Goal: Task Accomplishment & Management: Complete application form

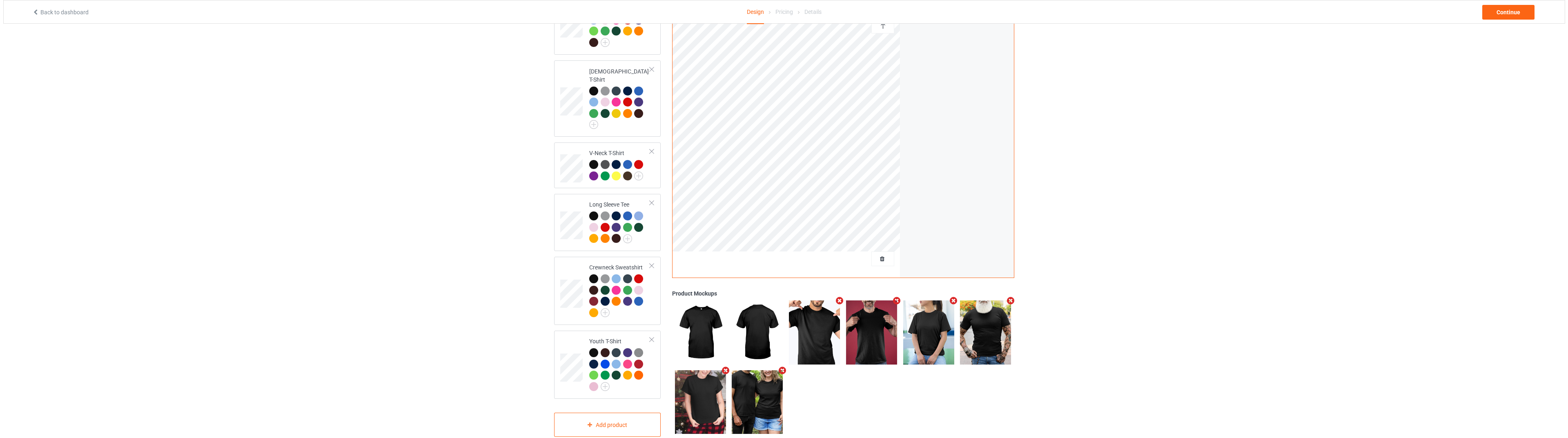
scroll to position [193, 0]
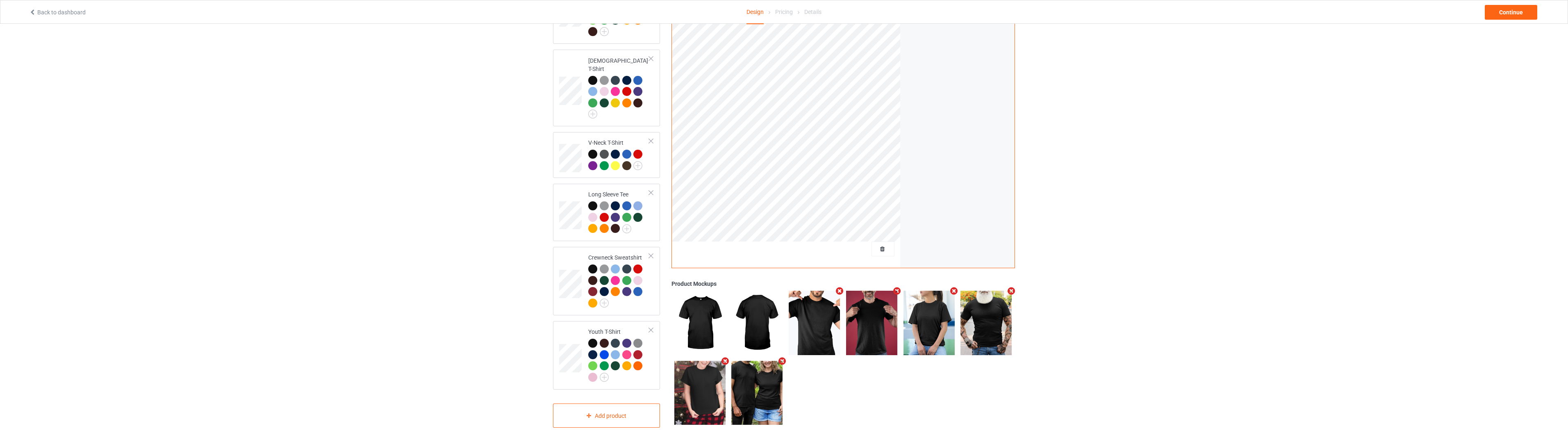
click at [837, 288] on icon "Remove mockup" at bounding box center [840, 292] width 10 height 9
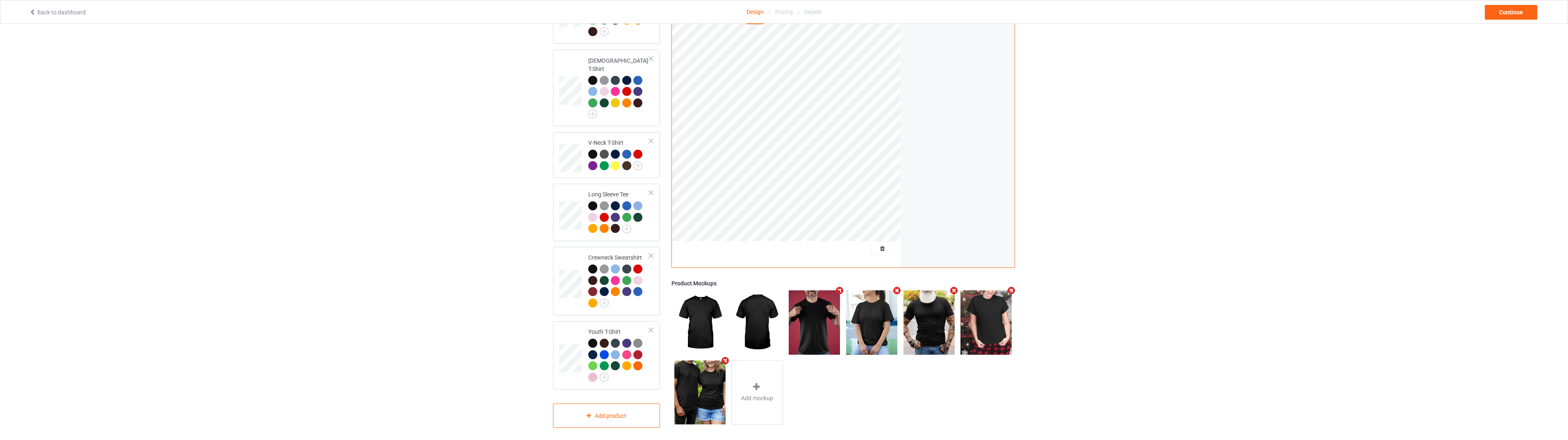
click at [837, 288] on icon "Remove mockup" at bounding box center [840, 291] width 10 height 9
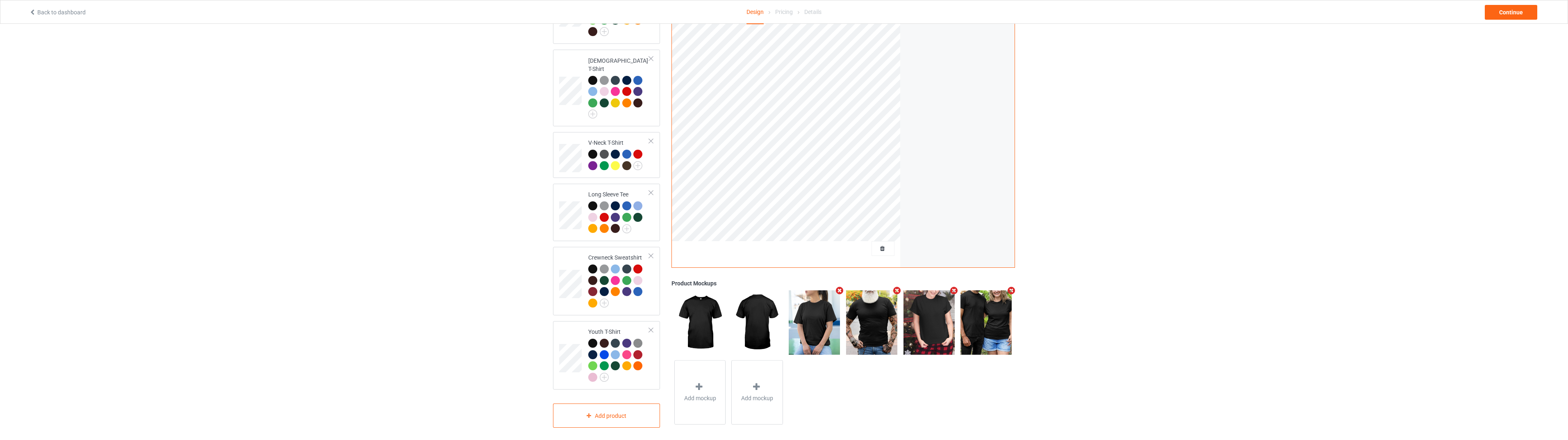
click at [896, 287] on icon "Remove mockup" at bounding box center [896, 291] width 10 height 9
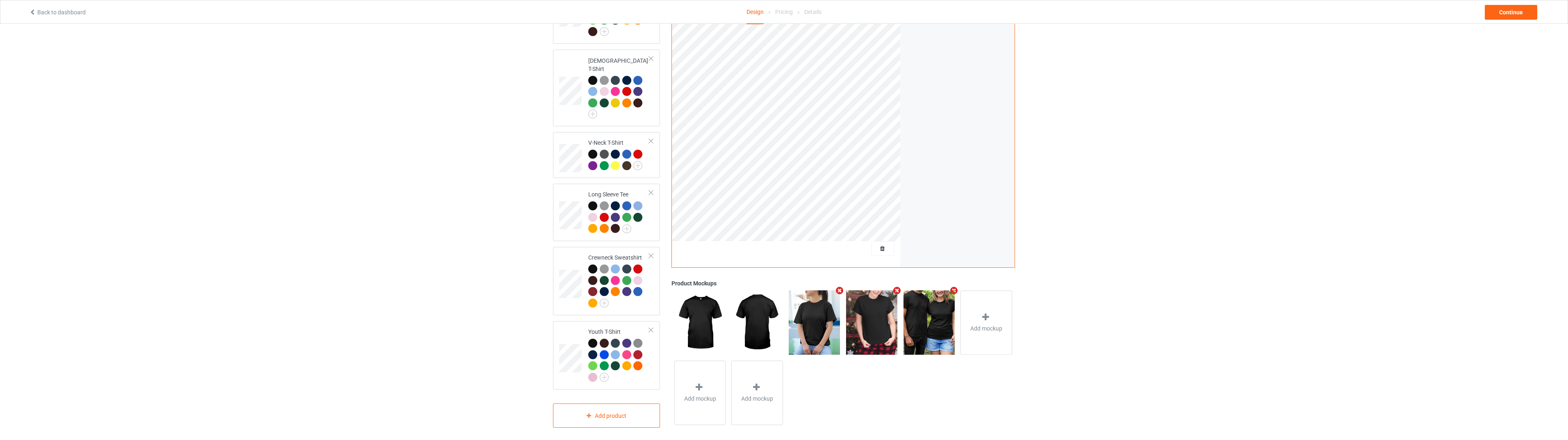
click at [952, 287] on icon "Remove mockup" at bounding box center [954, 290] width 10 height 9
click at [925, 324] on span "Add mockup" at bounding box center [929, 328] width 32 height 8
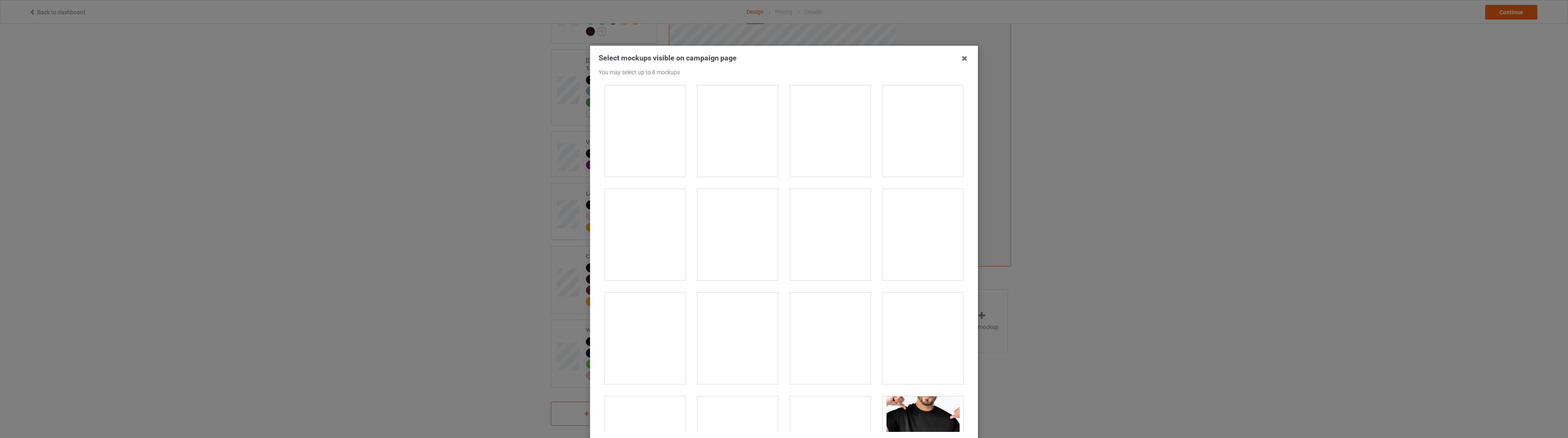
scroll to position [1238, 0]
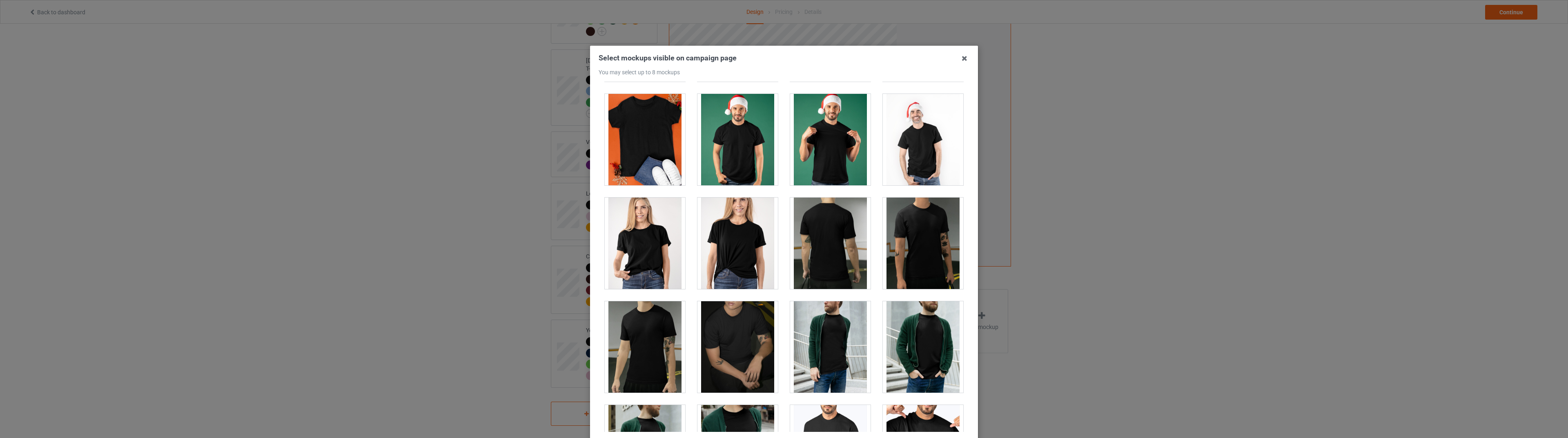
click at [656, 257] on div at bounding box center [645, 243] width 80 height 91
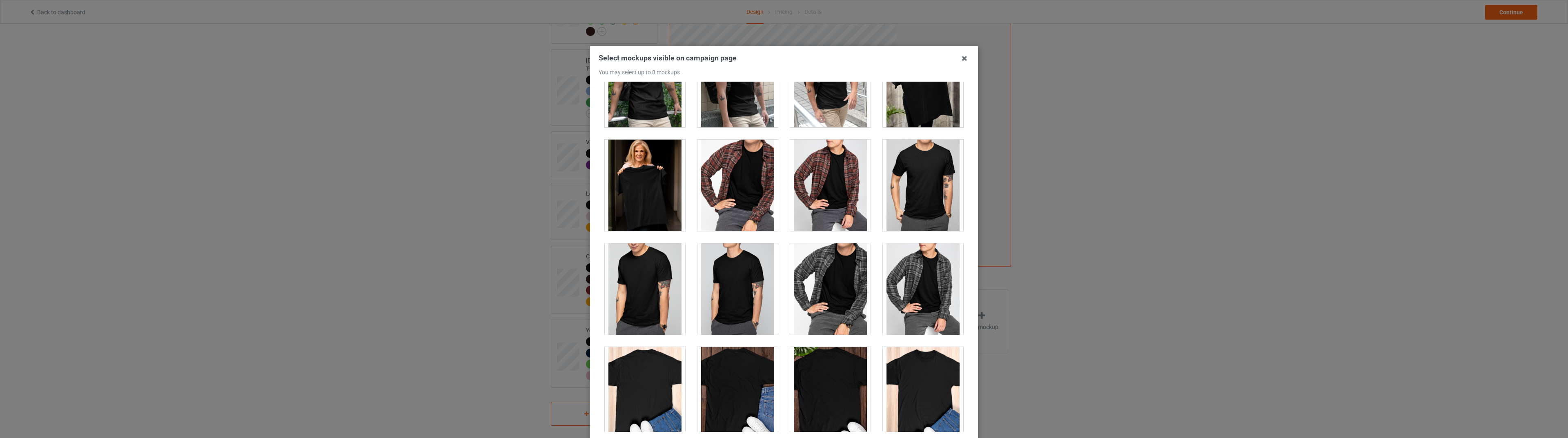
scroll to position [2286, 0]
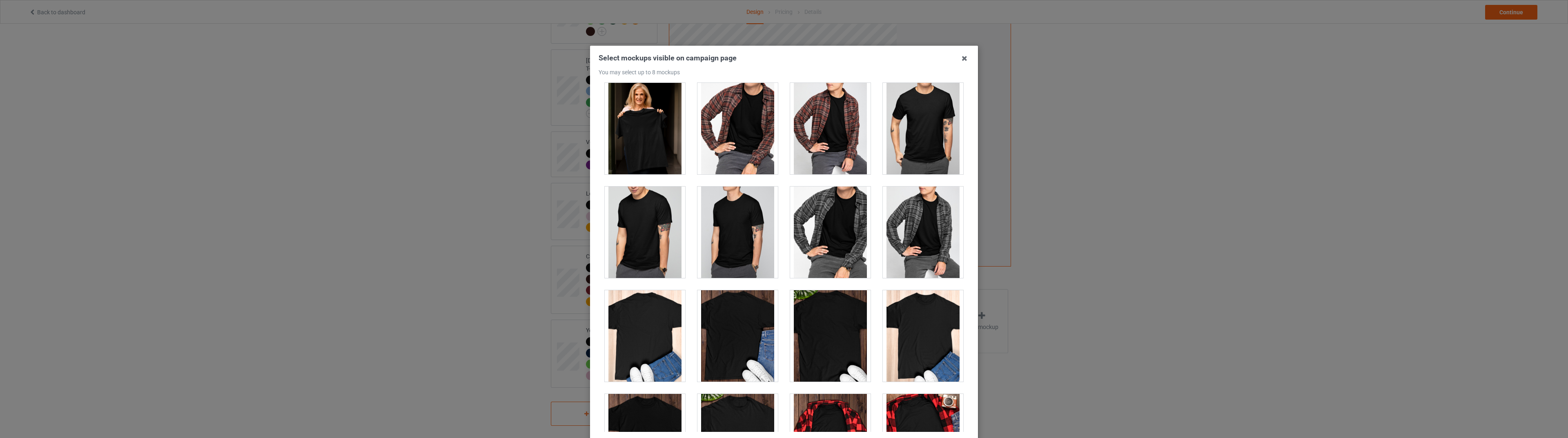
click at [641, 147] on div at bounding box center [645, 128] width 80 height 91
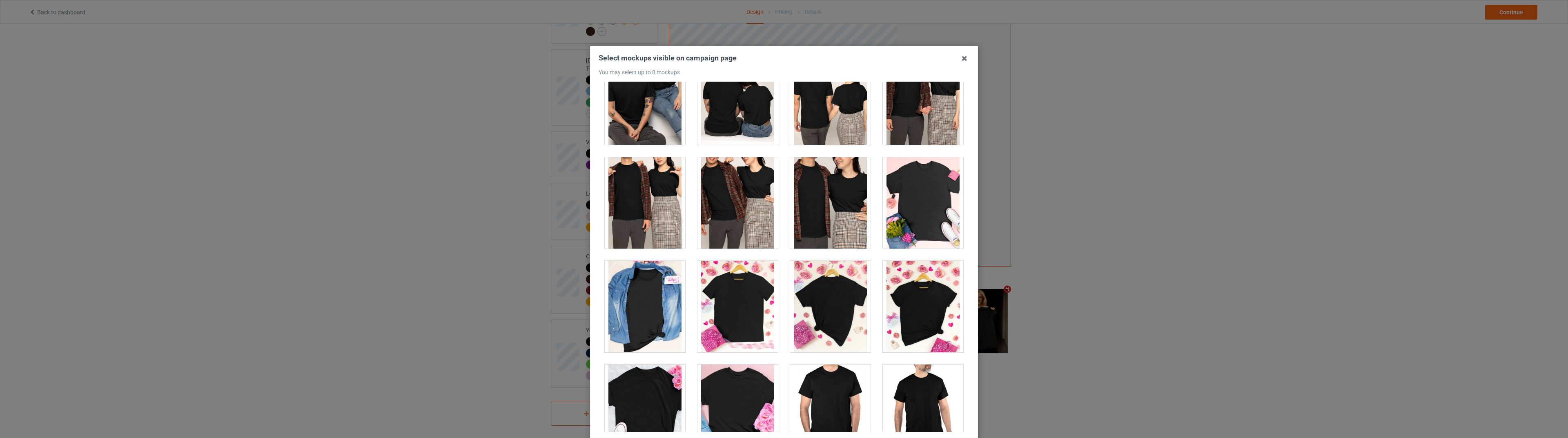
scroll to position [3333, 0]
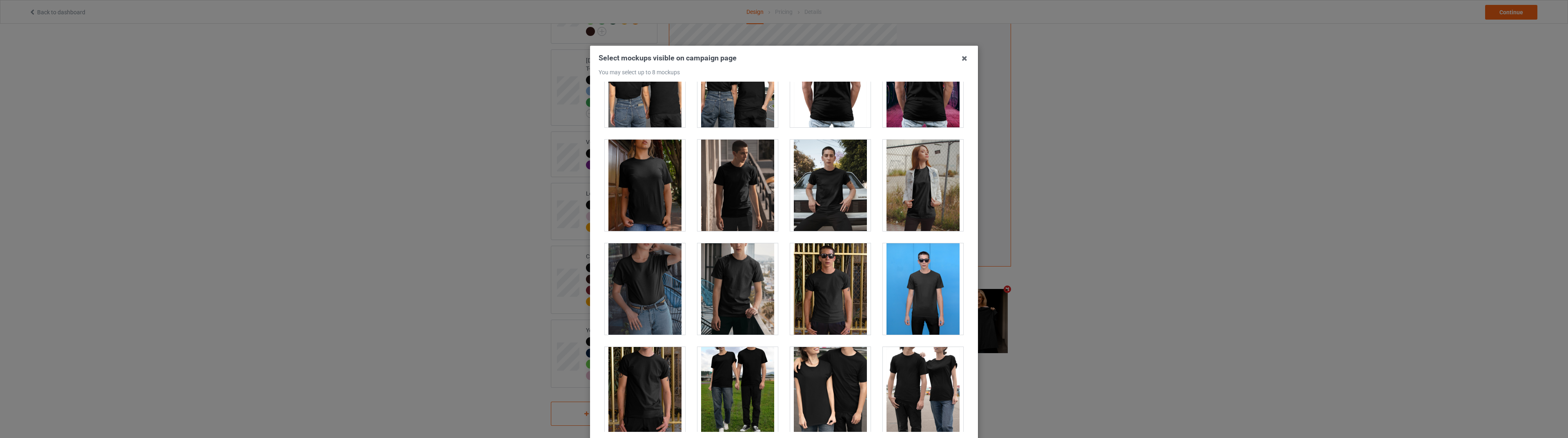
click at [650, 217] on div at bounding box center [645, 185] width 80 height 91
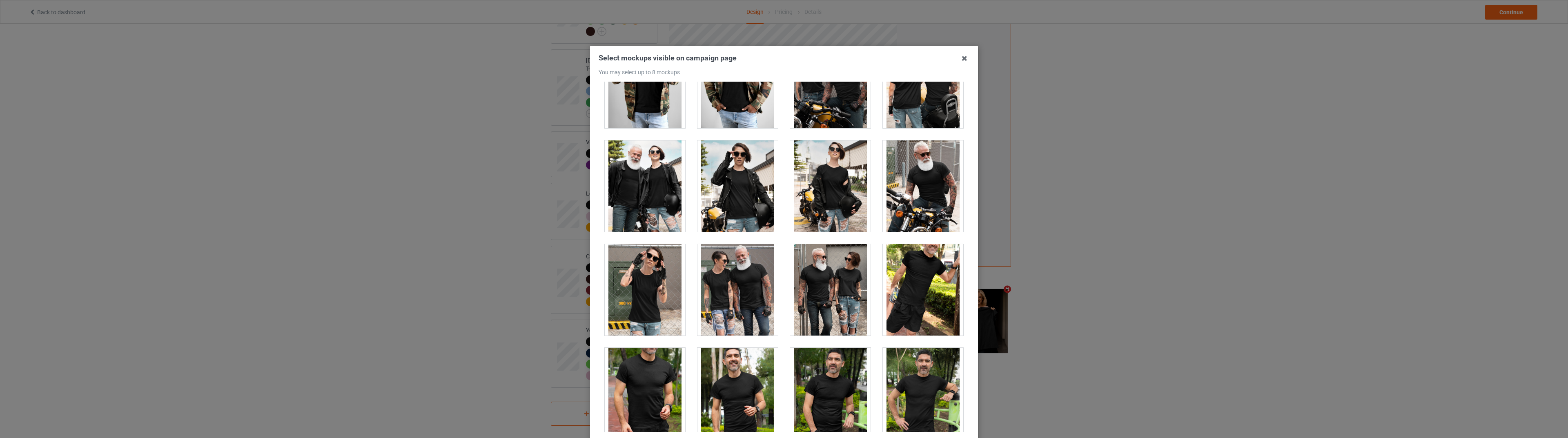
scroll to position [7998, 0]
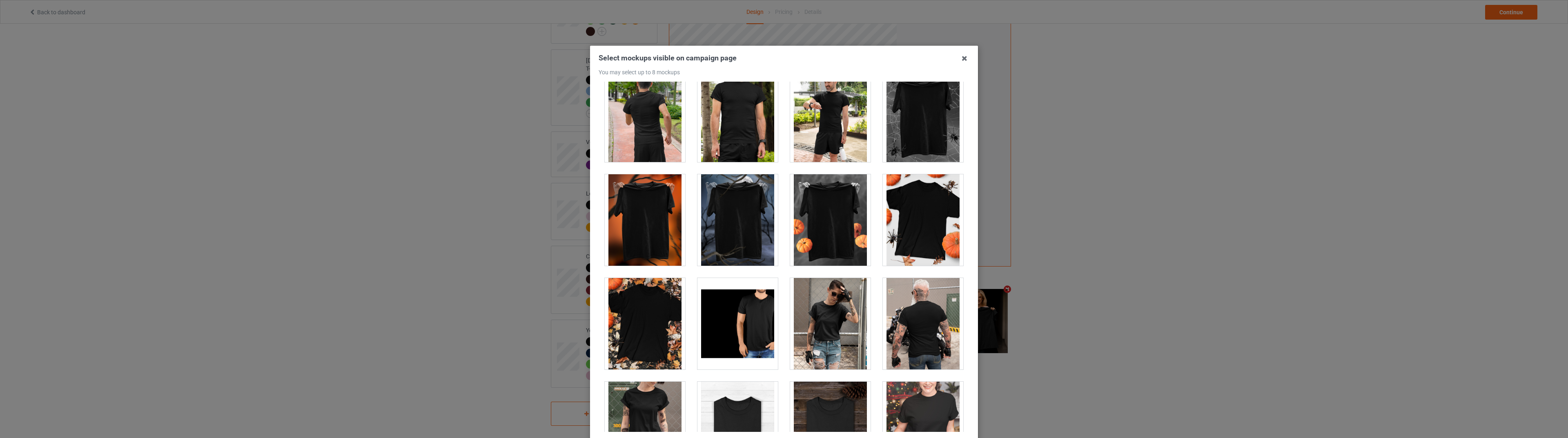
click at [920, 226] on div at bounding box center [923, 220] width 80 height 91
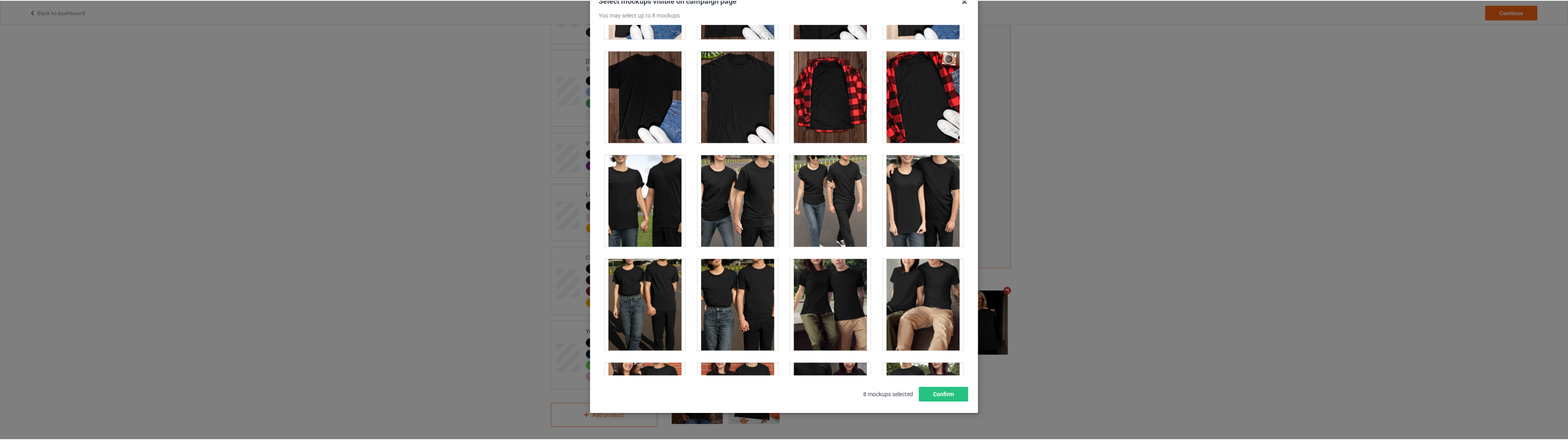
scroll to position [78, 0]
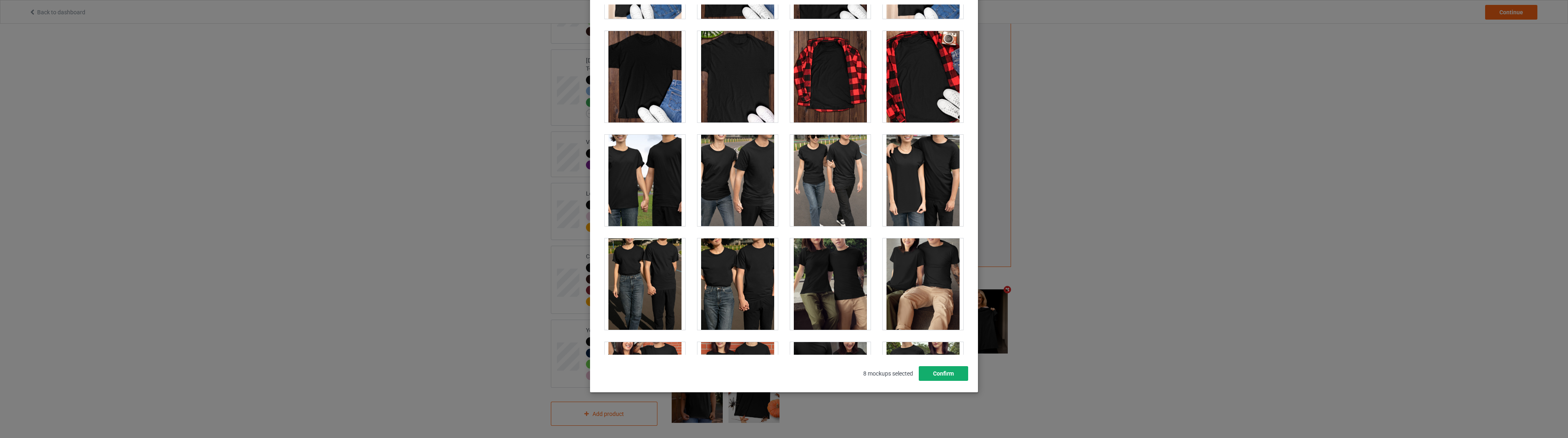
click at [941, 372] on button "Confirm" at bounding box center [943, 374] width 49 height 15
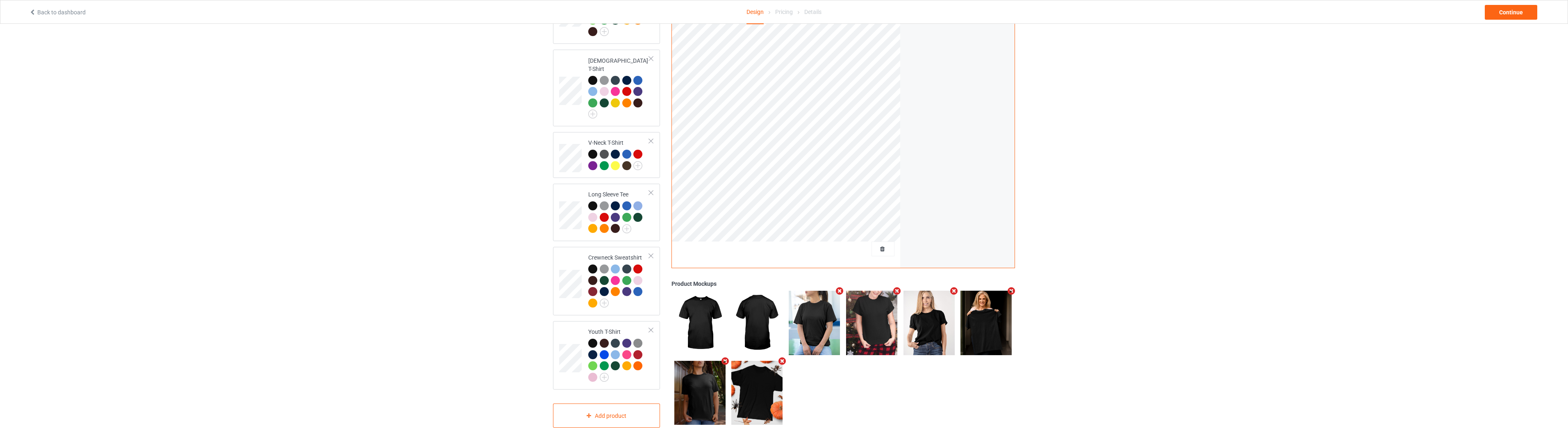
scroll to position [0, 0]
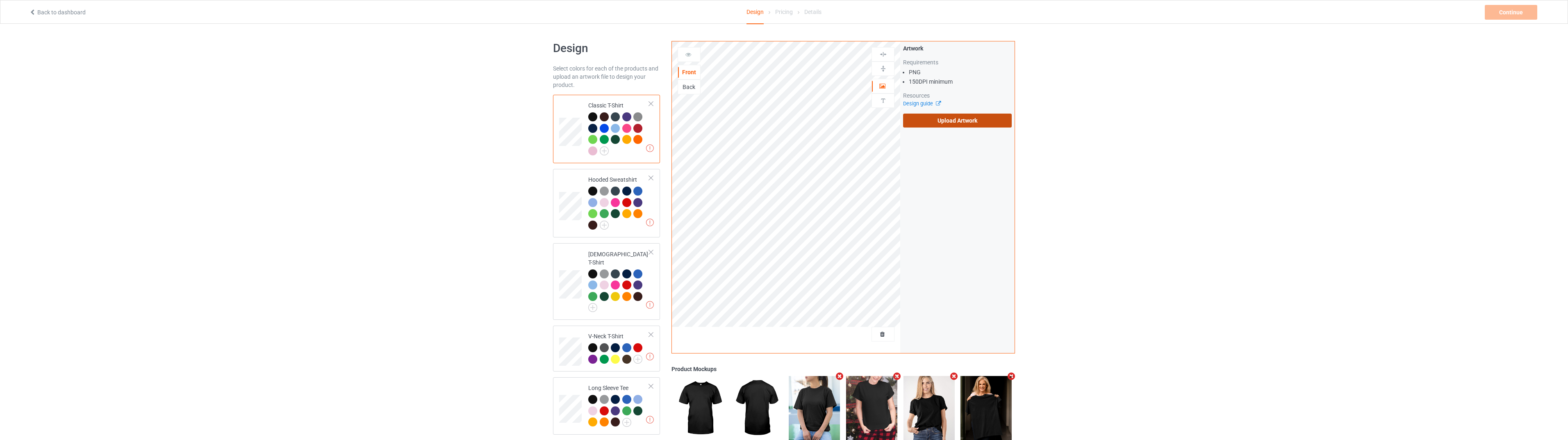
click at [976, 117] on label "Upload Artwork" at bounding box center [958, 120] width 109 height 14
click at [0, 0] on input "Upload Artwork" at bounding box center [0, 0] width 0 height 0
click at [1505, 10] on div "Continue" at bounding box center [1511, 12] width 53 height 15
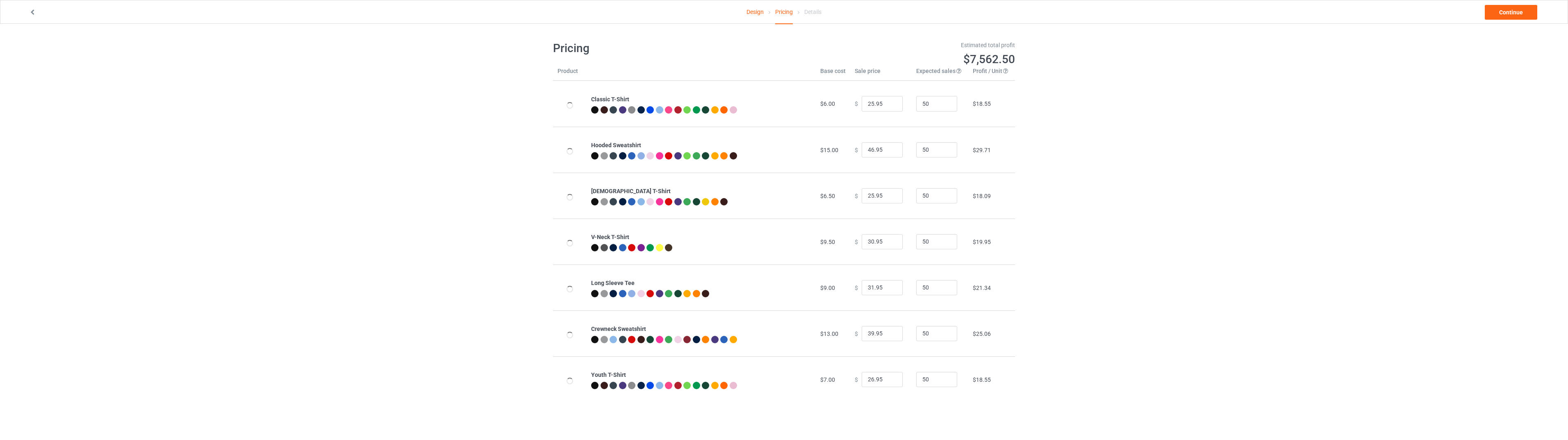
click at [750, 15] on link "Design" at bounding box center [755, 12] width 17 height 23
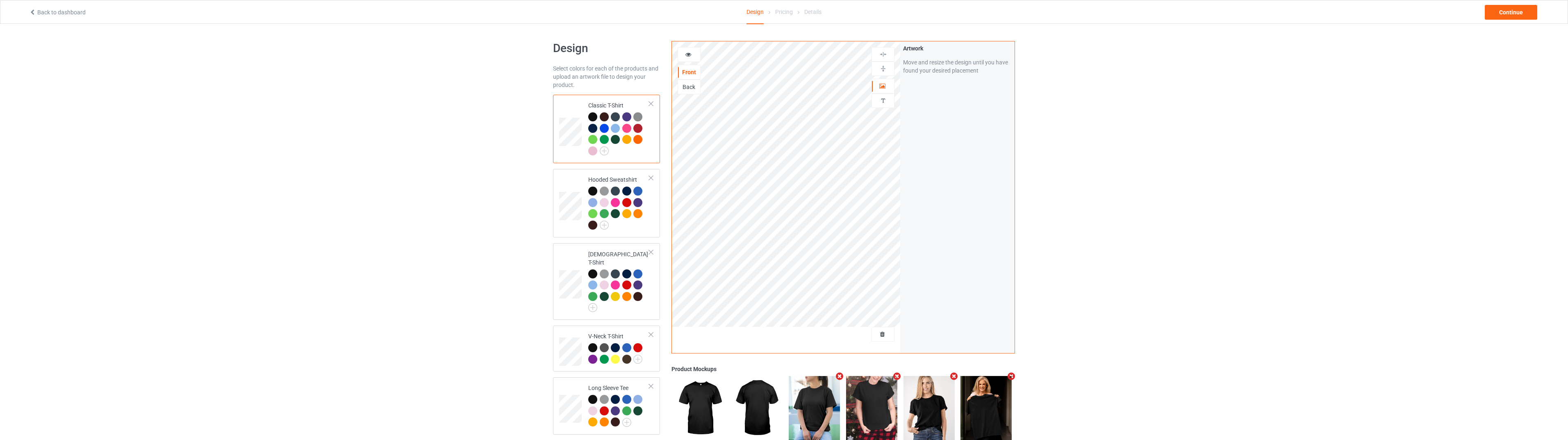
click at [780, 10] on div "Pricing" at bounding box center [784, 12] width 18 height 23
click at [1509, 12] on div "Continue" at bounding box center [1511, 12] width 53 height 15
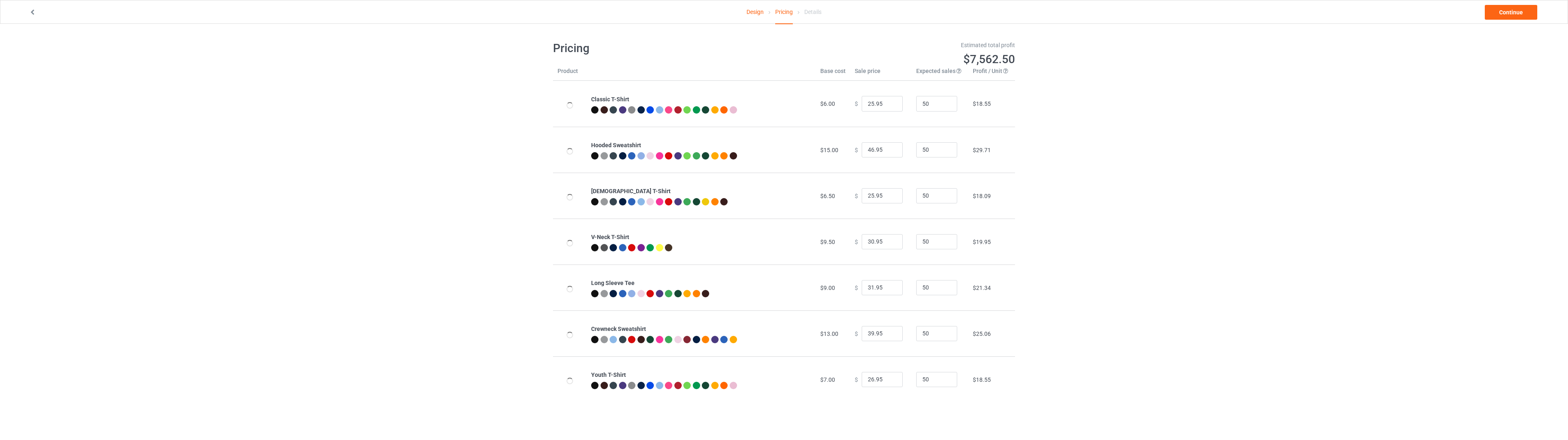
click at [752, 15] on link "Design" at bounding box center [755, 12] width 17 height 23
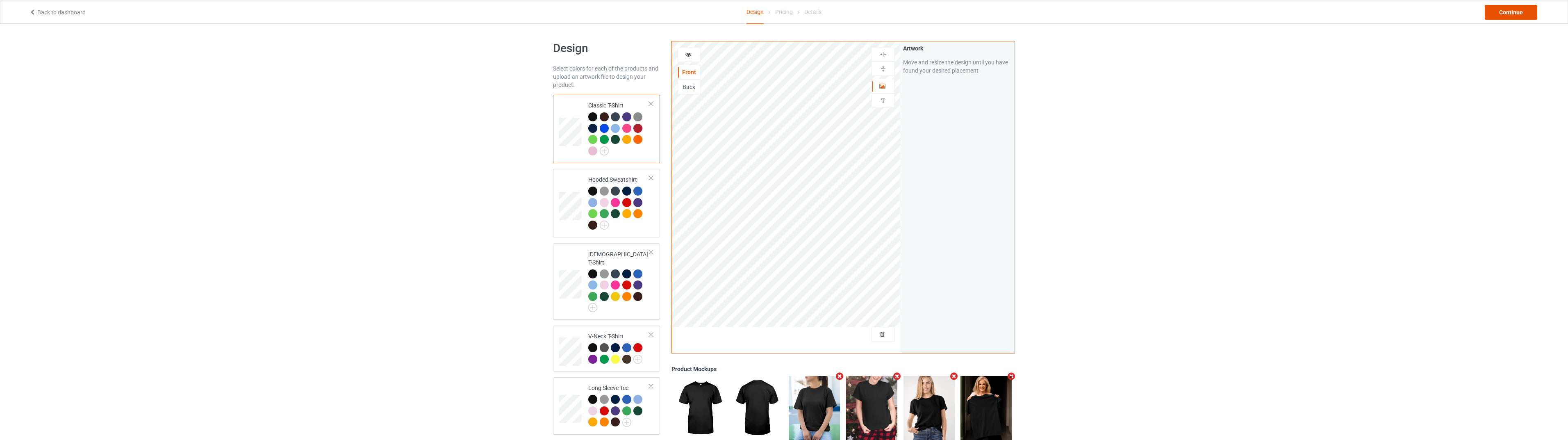
click at [1503, 10] on div "Continue" at bounding box center [1511, 12] width 53 height 15
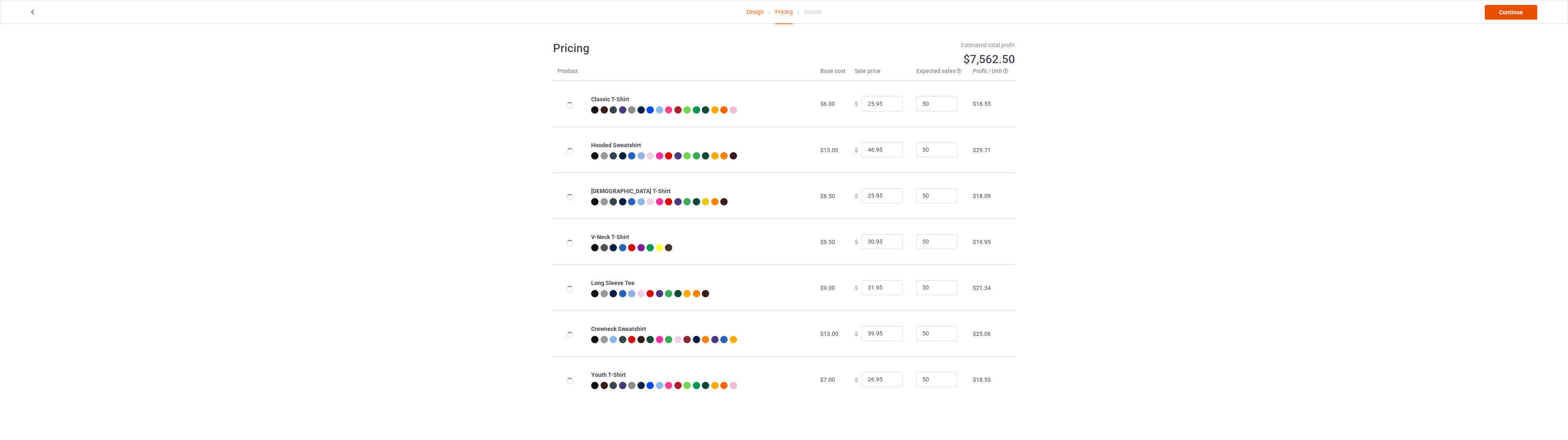
click at [1502, 10] on link "Continue" at bounding box center [1511, 12] width 53 height 15
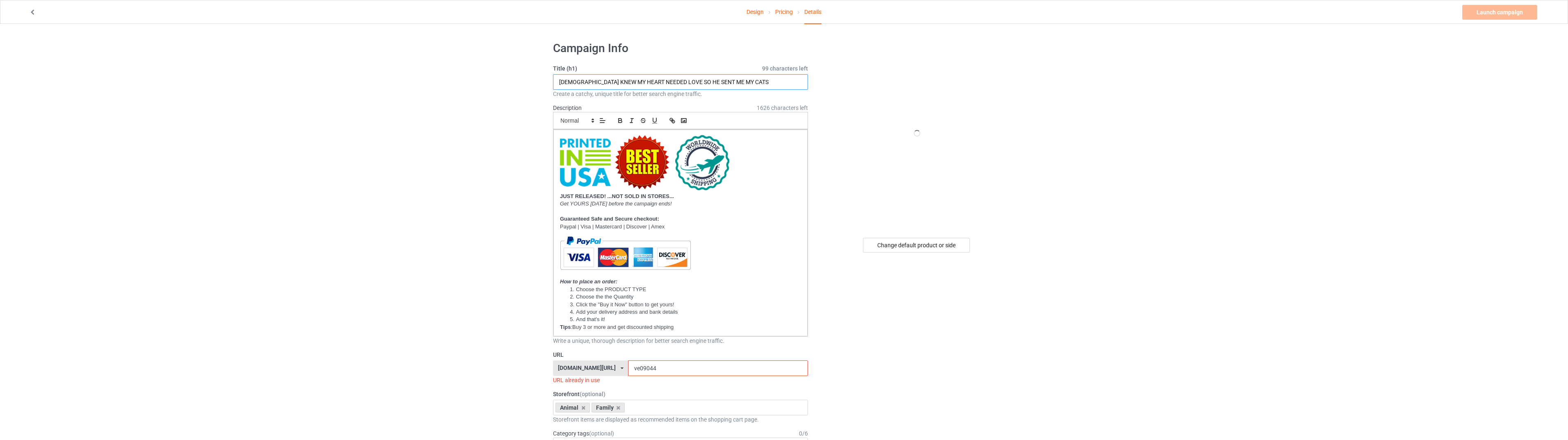
click at [661, 80] on input "[DEMOGRAPHIC_DATA] KNEW MY HEART NEEDED LOVE SO HE SENT ME MY CATS" at bounding box center [680, 81] width 255 height 15
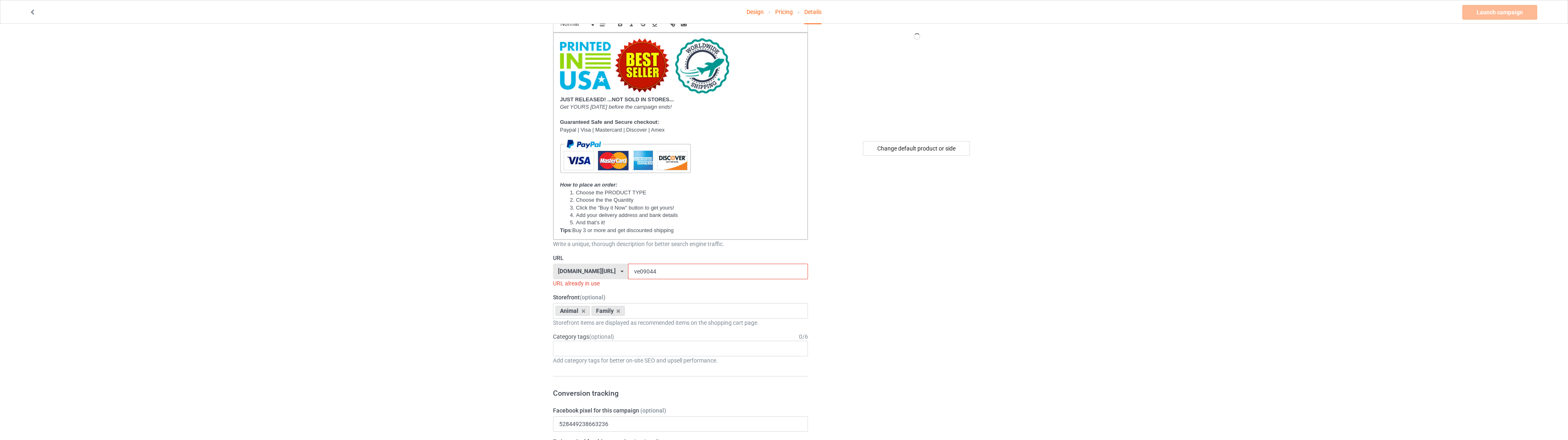
scroll to position [191, 0]
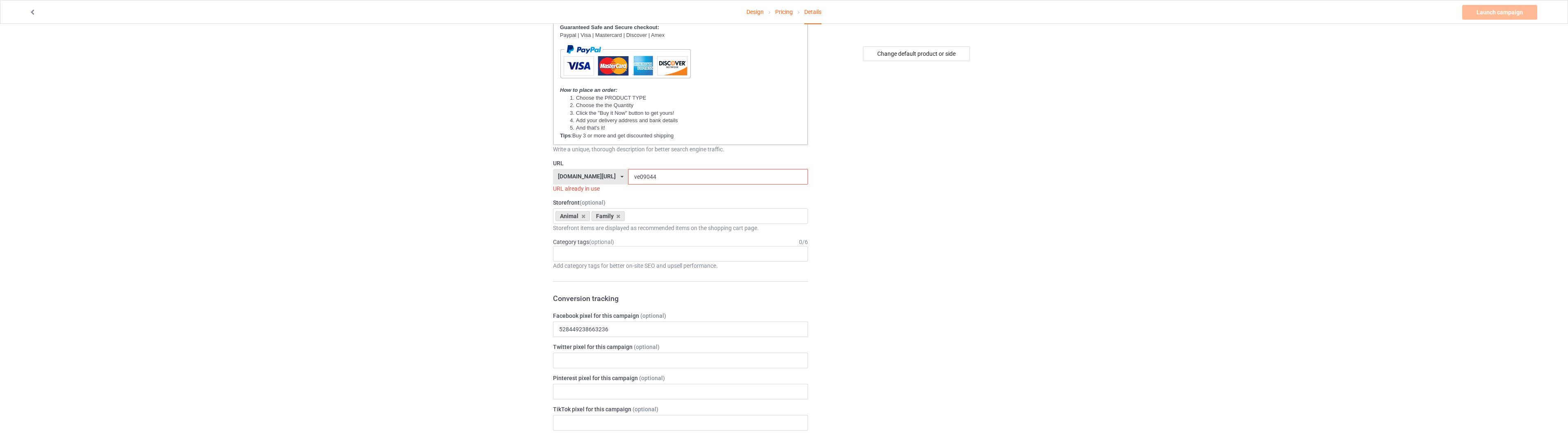
type input "LIMITED EDITION"
drag, startPoint x: 642, startPoint y: 172, endPoint x: 629, endPoint y: 175, distance: 13.3
click at [629, 175] on input "ve09044" at bounding box center [718, 176] width 180 height 15
type input "ve09048"
click at [581, 206] on icon at bounding box center [583, 208] width 4 height 6
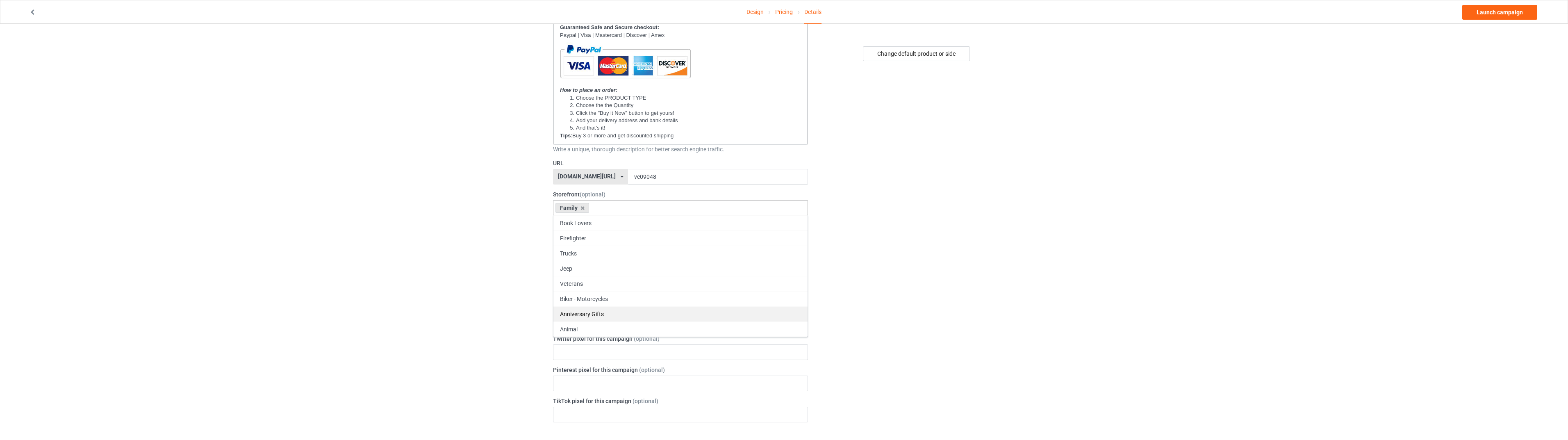
click at [641, 315] on div "Anniversary Gifts" at bounding box center [681, 314] width 254 height 15
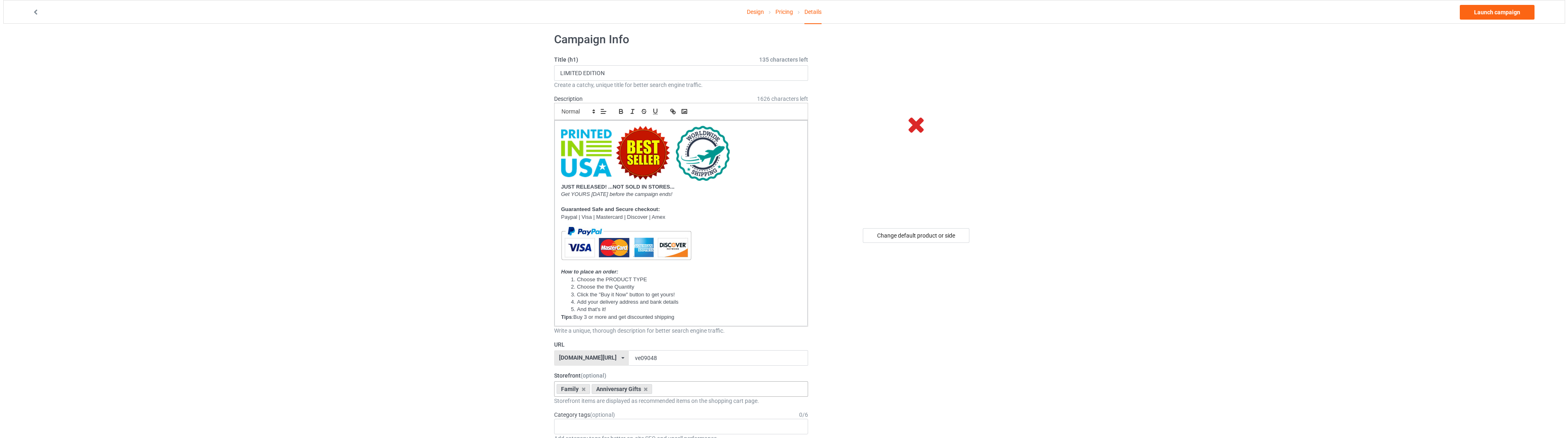
scroll to position [0, 0]
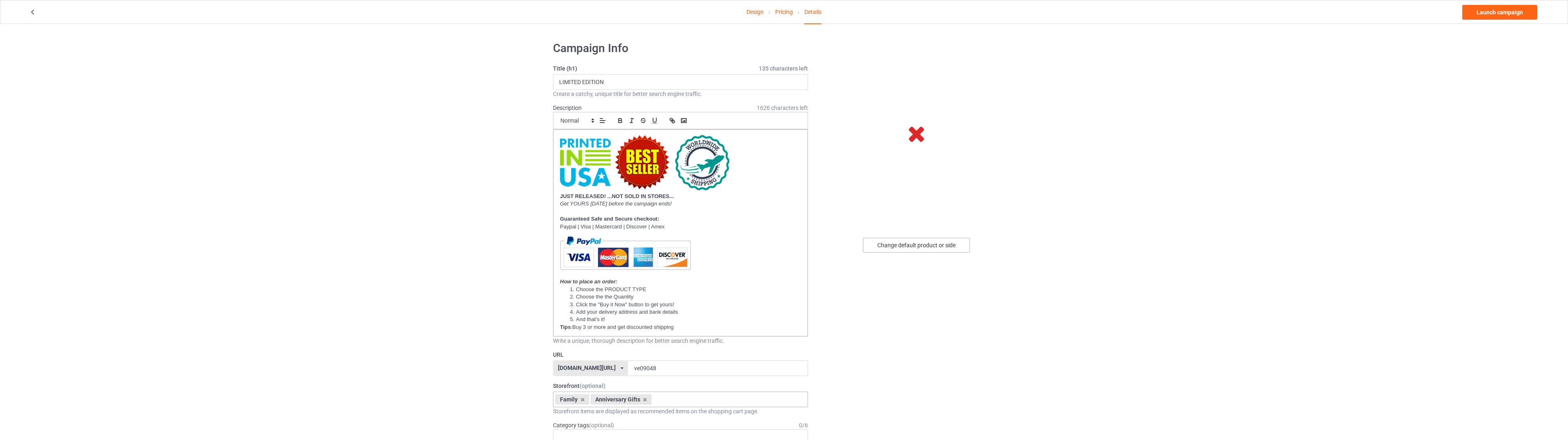
click at [904, 246] on div "Change default product or side" at bounding box center [916, 245] width 107 height 15
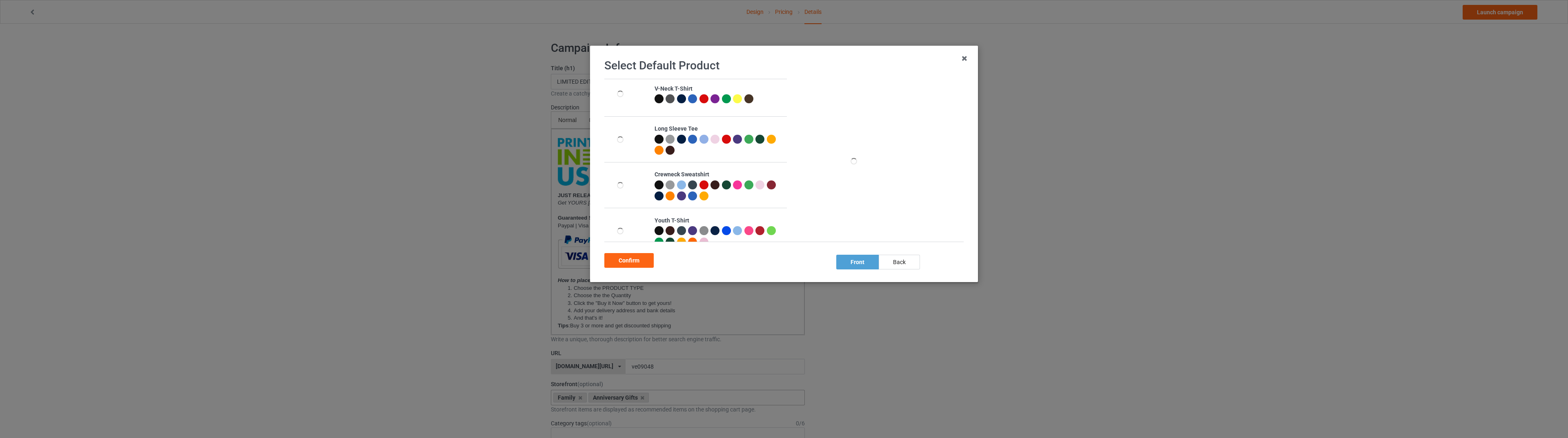
scroll to position [160, 0]
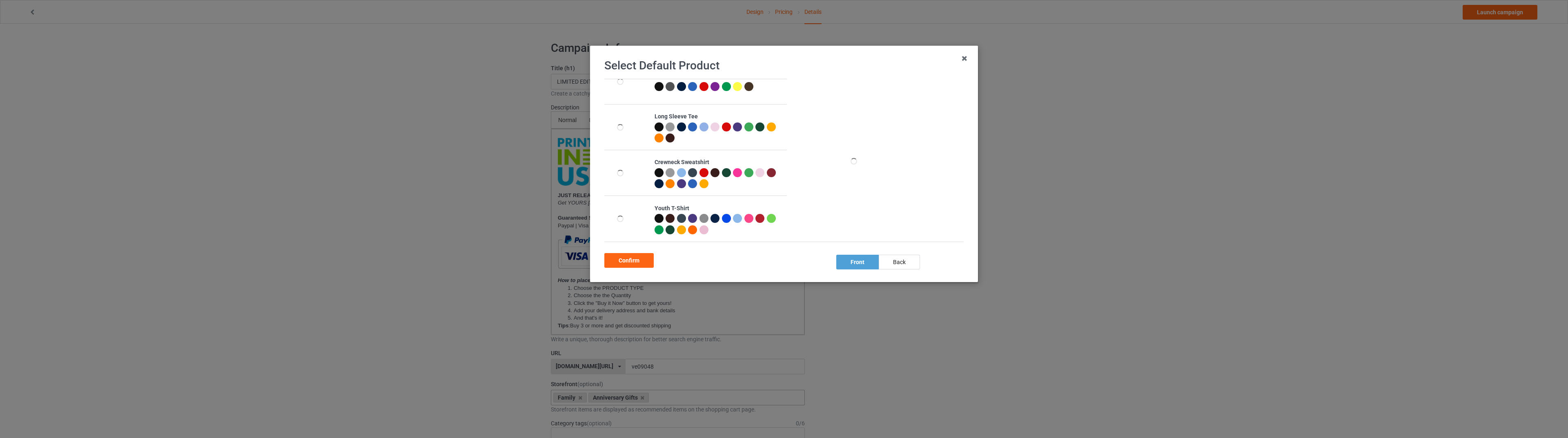
click at [631, 258] on div "Confirm" at bounding box center [629, 260] width 49 height 15
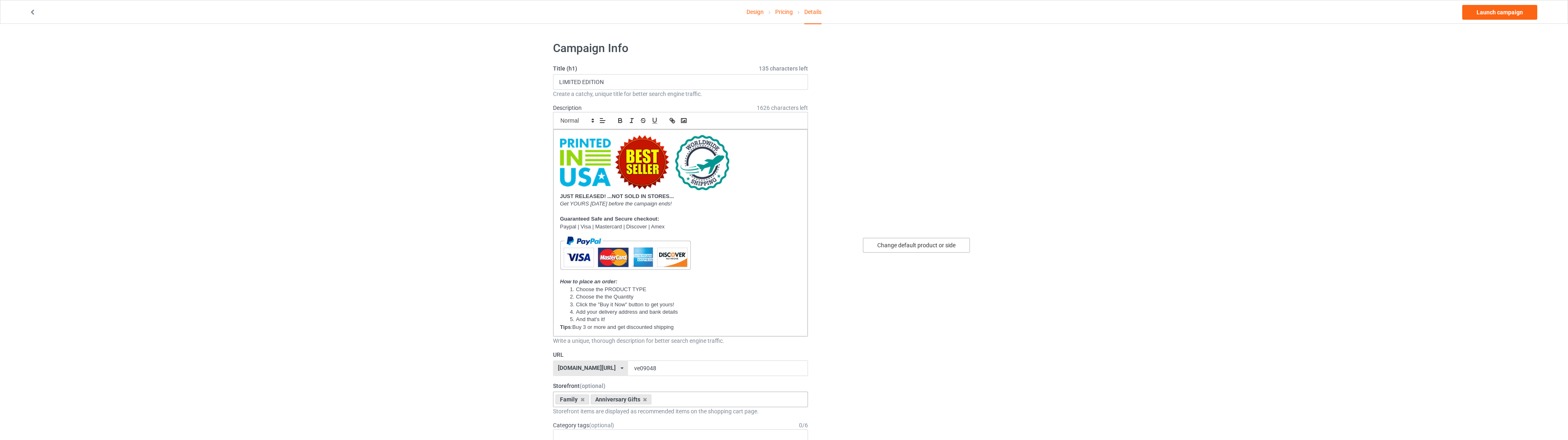
click at [942, 243] on div "Change default product or side" at bounding box center [916, 245] width 107 height 15
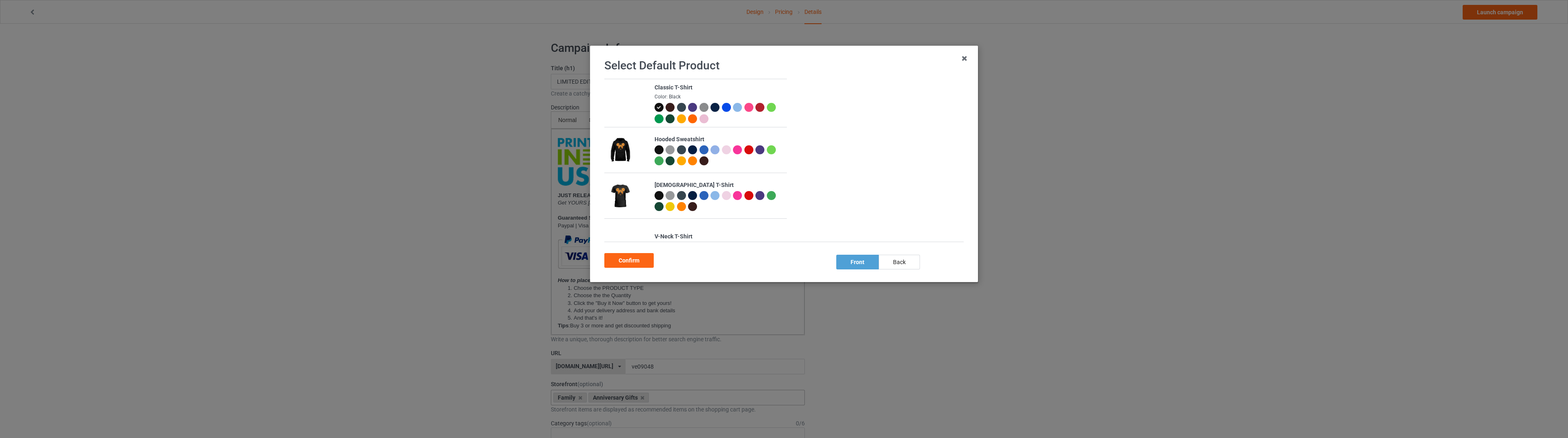
click at [657, 194] on div at bounding box center [659, 195] width 9 height 9
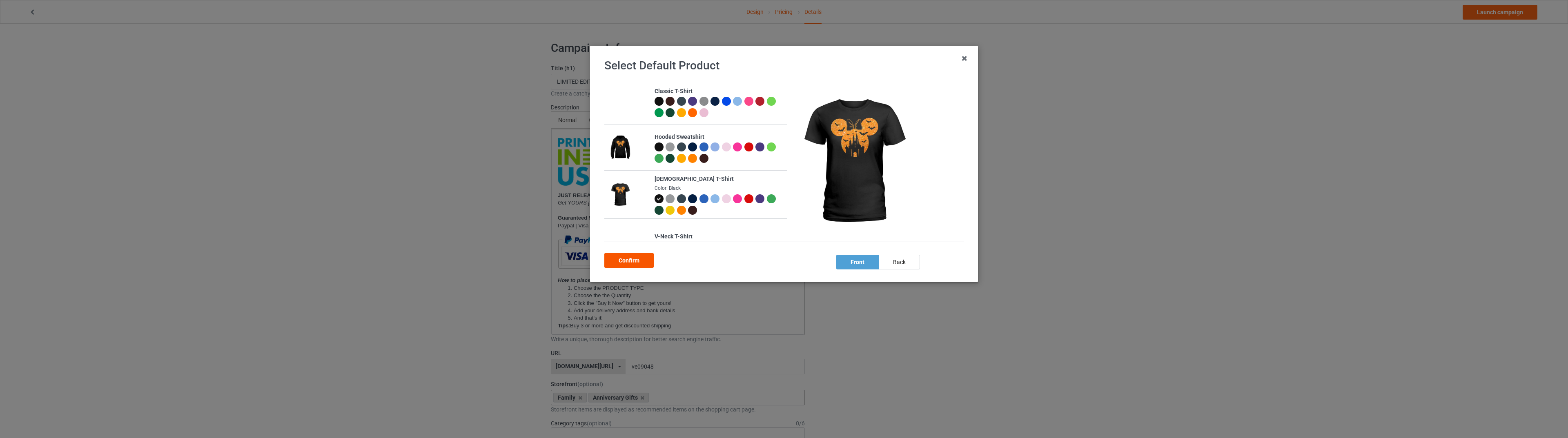
click at [641, 256] on div "Confirm" at bounding box center [629, 260] width 49 height 15
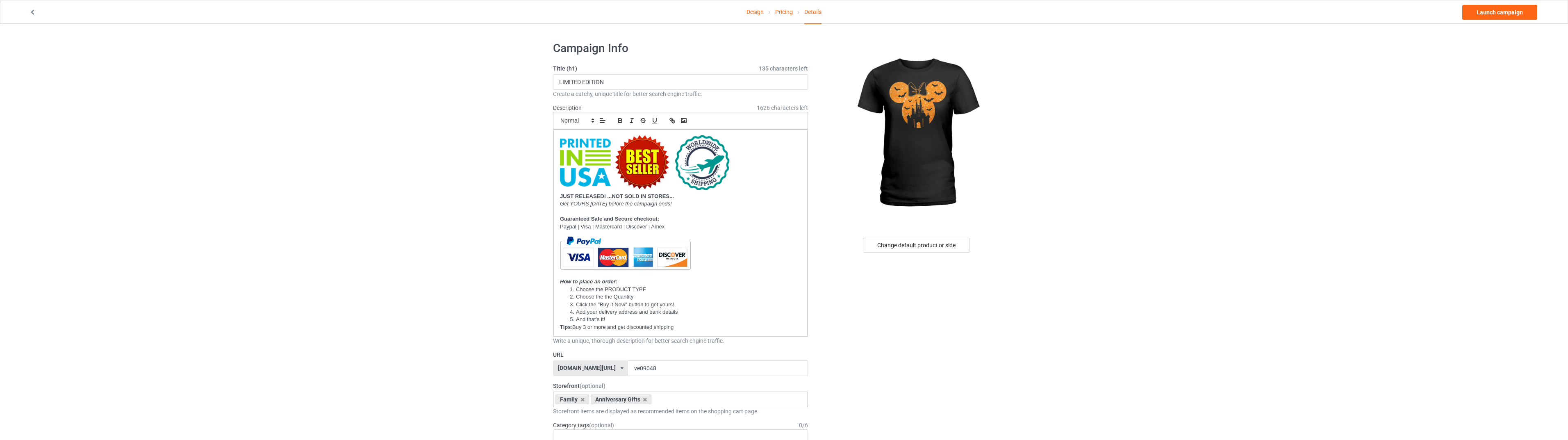
click at [777, 12] on link "Pricing" at bounding box center [784, 12] width 18 height 23
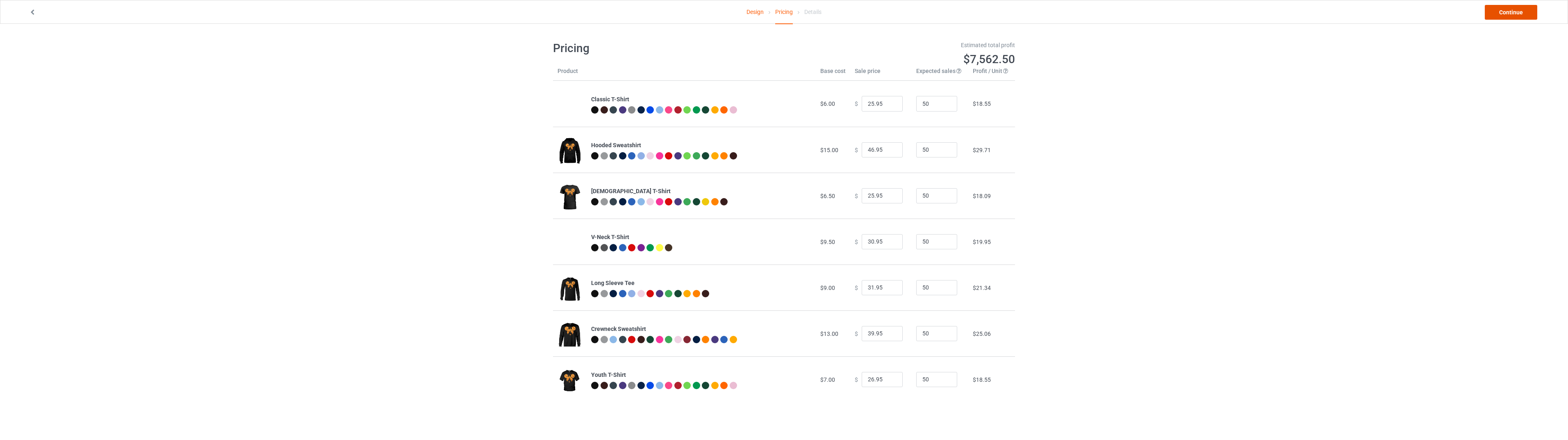
click at [1508, 15] on link "Continue" at bounding box center [1511, 12] width 53 height 15
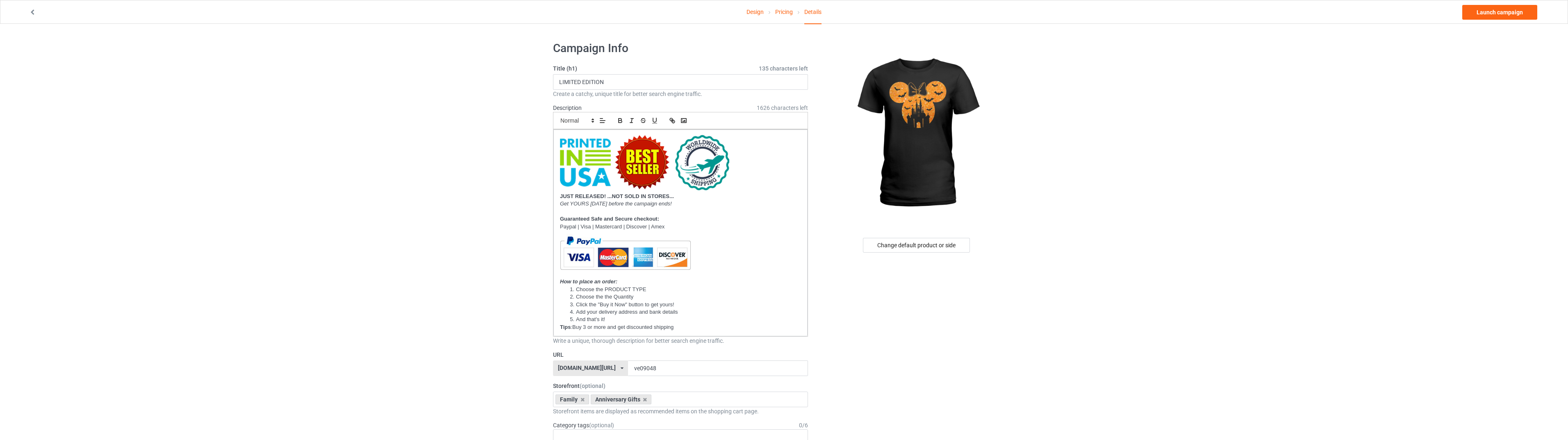
click at [899, 241] on div "Change default product or side" at bounding box center [916, 245] width 107 height 15
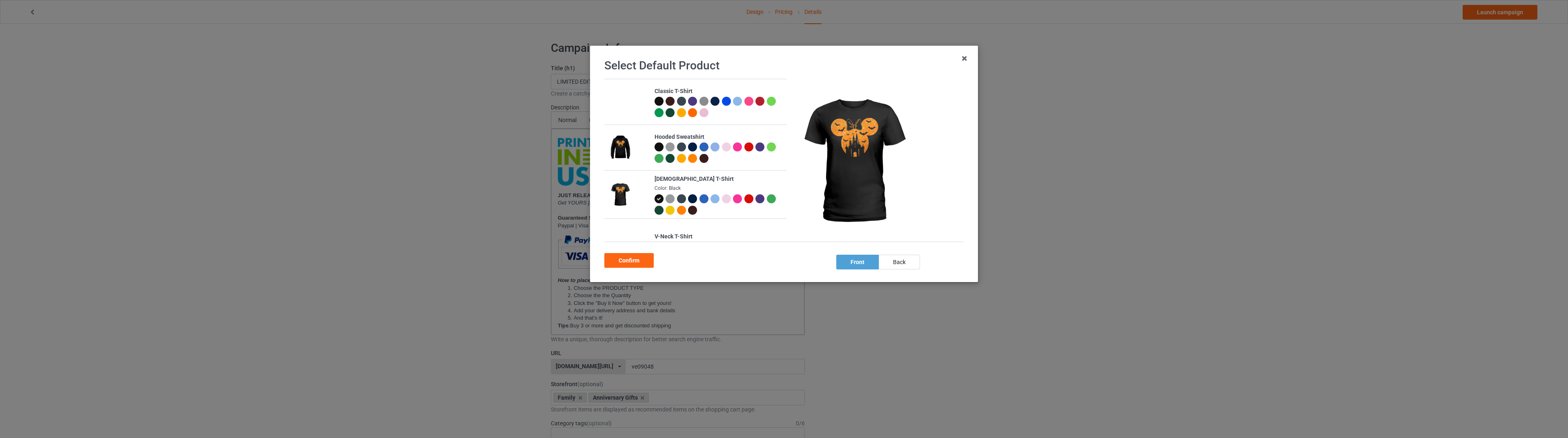
click at [654, 147] on div at bounding box center [659, 147] width 9 height 9
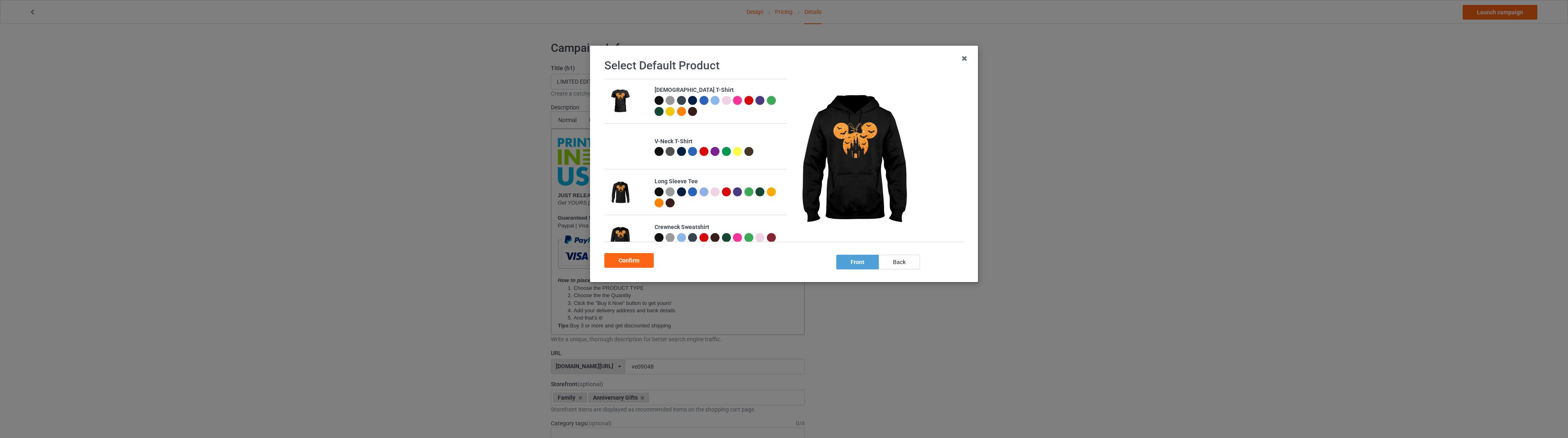
scroll to position [160, 0]
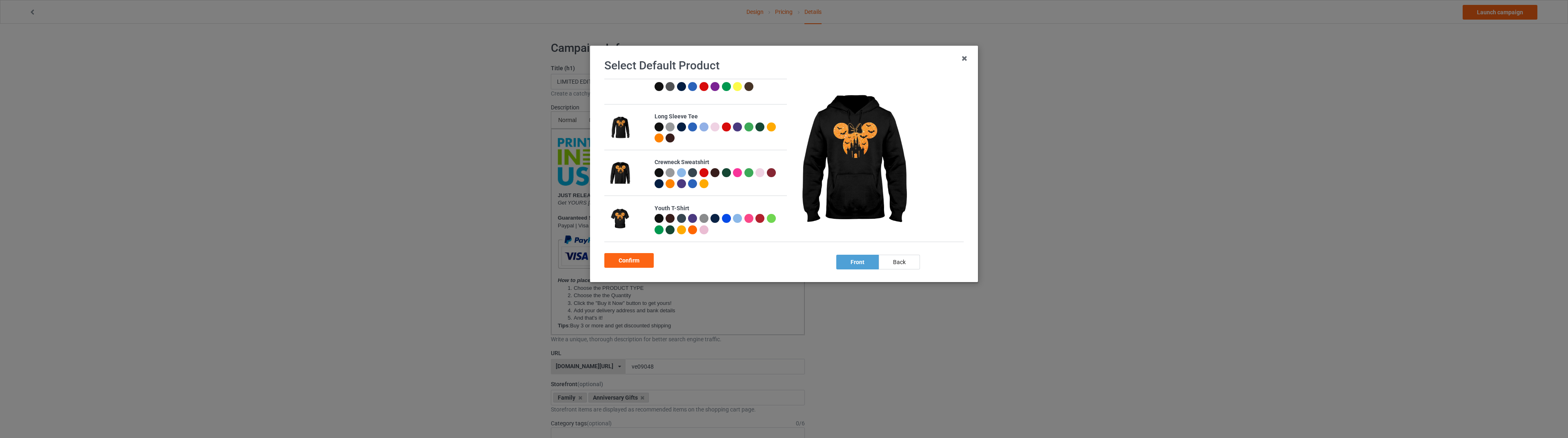
click at [658, 170] on div at bounding box center [659, 172] width 9 height 9
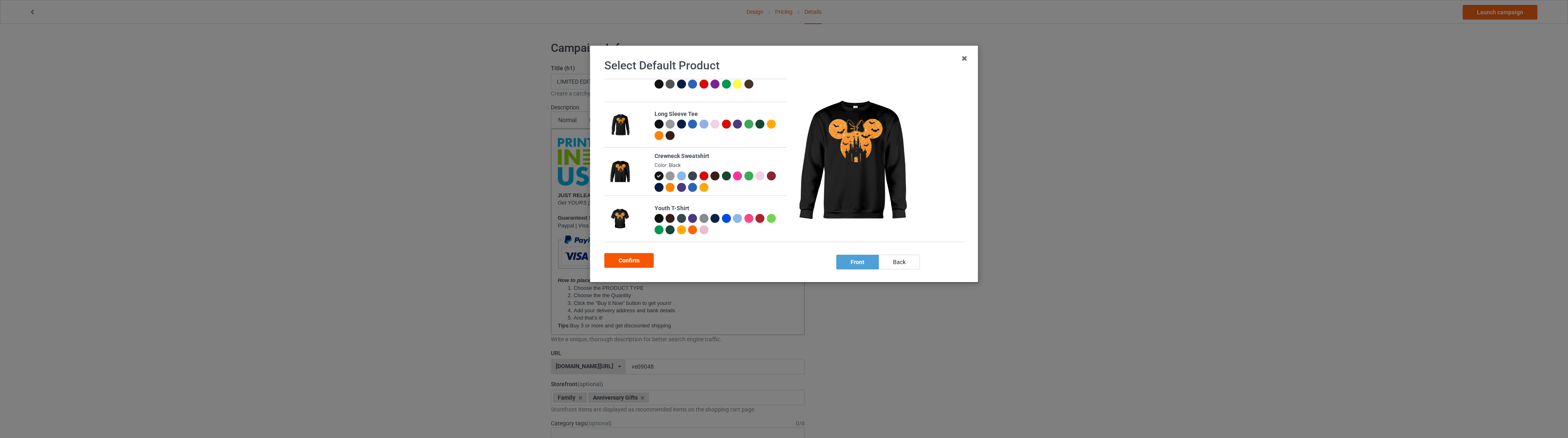
click at [633, 262] on div "Confirm" at bounding box center [629, 260] width 49 height 15
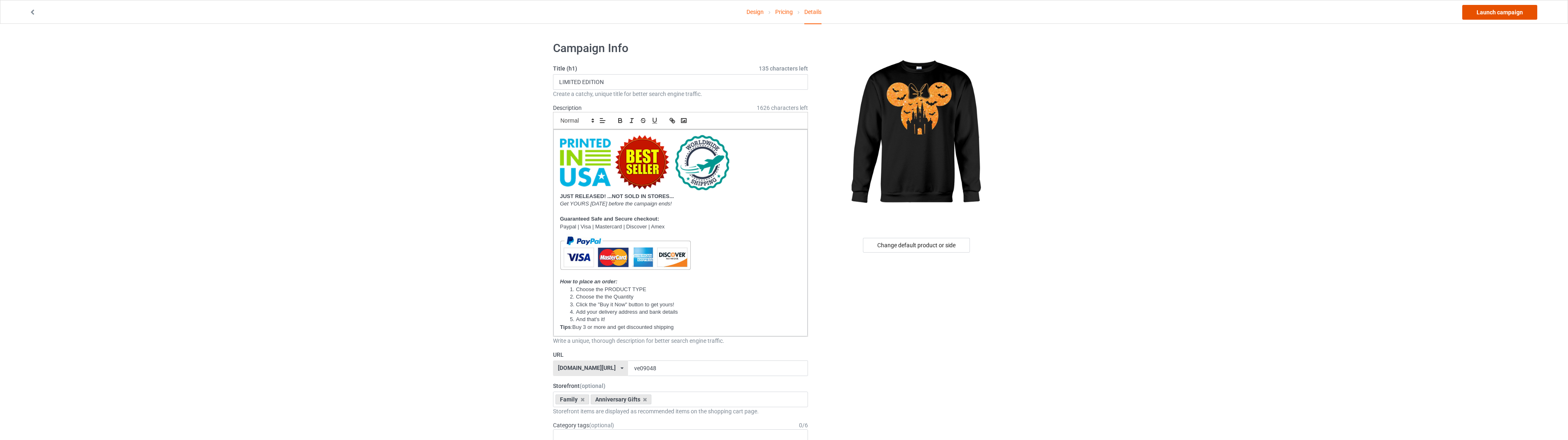
click at [1490, 10] on link "Launch campaign" at bounding box center [1500, 12] width 75 height 15
